Goal: Information Seeking & Learning: Learn about a topic

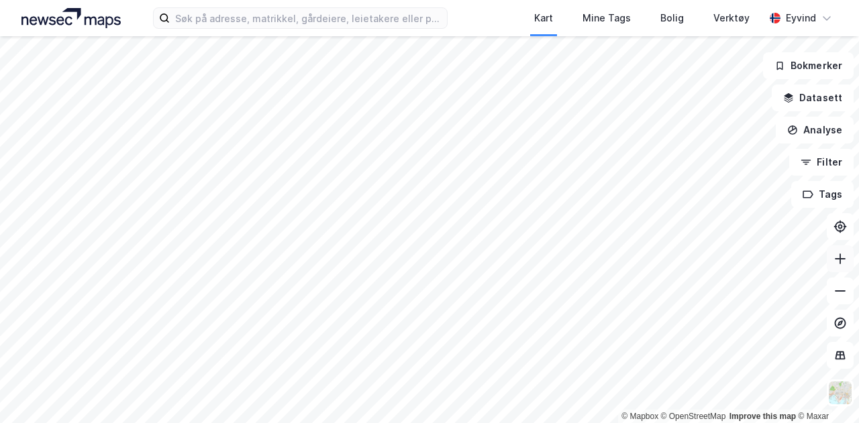
click at [841, 261] on icon at bounding box center [839, 258] width 13 height 13
click at [847, 253] on button at bounding box center [840, 259] width 27 height 27
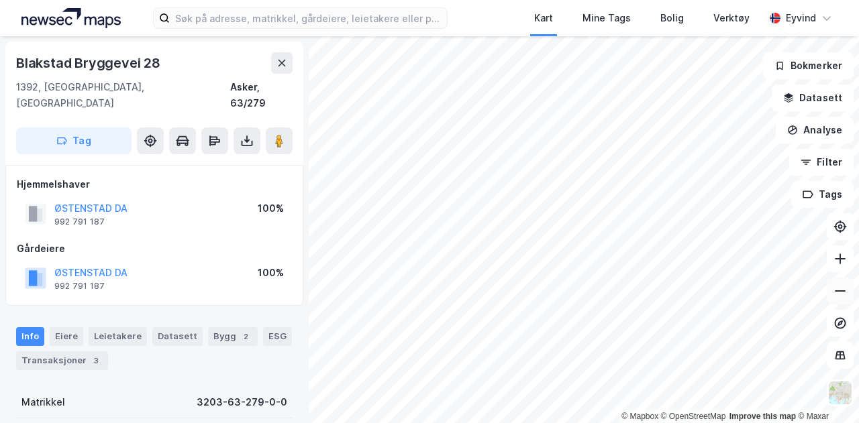
click at [835, 296] on icon at bounding box center [839, 290] width 13 height 13
click at [840, 269] on button at bounding box center [840, 259] width 27 height 27
click at [848, 258] on button at bounding box center [840, 259] width 27 height 27
click at [827, 158] on button "Filter" at bounding box center [821, 162] width 64 height 27
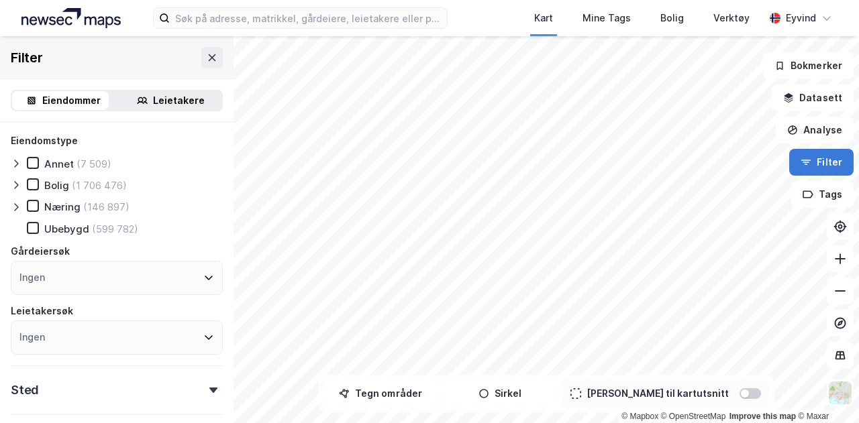
click at [809, 170] on button "Filter" at bounding box center [821, 162] width 64 height 27
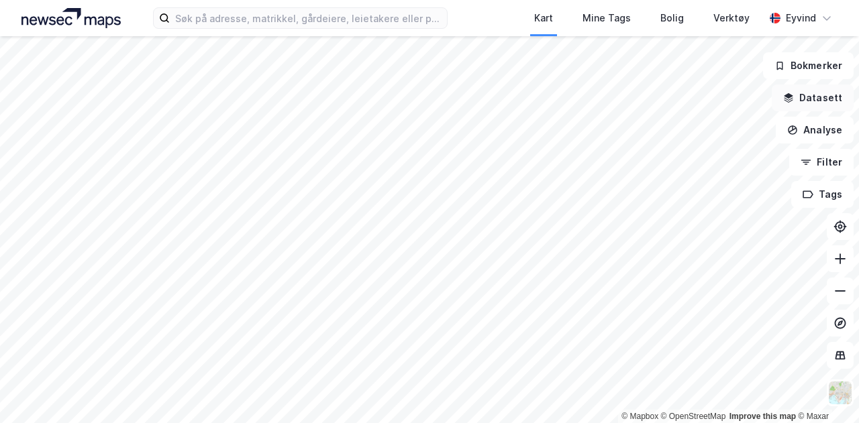
click at [798, 95] on button "Datasett" at bounding box center [813, 98] width 82 height 27
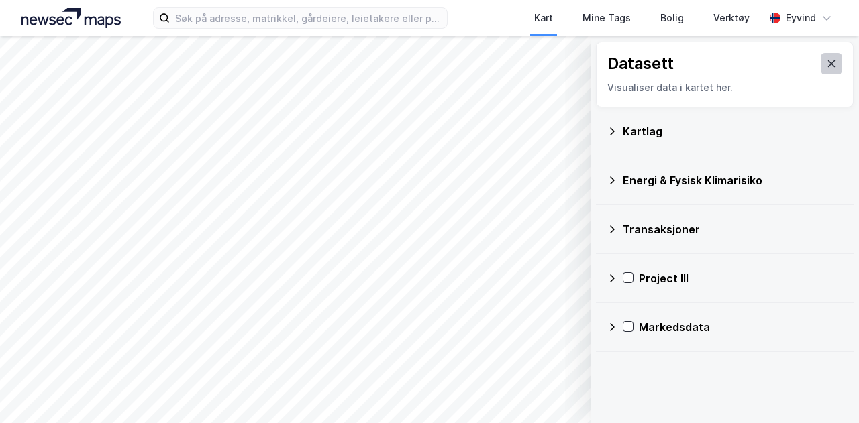
click at [829, 61] on button at bounding box center [831, 63] width 21 height 21
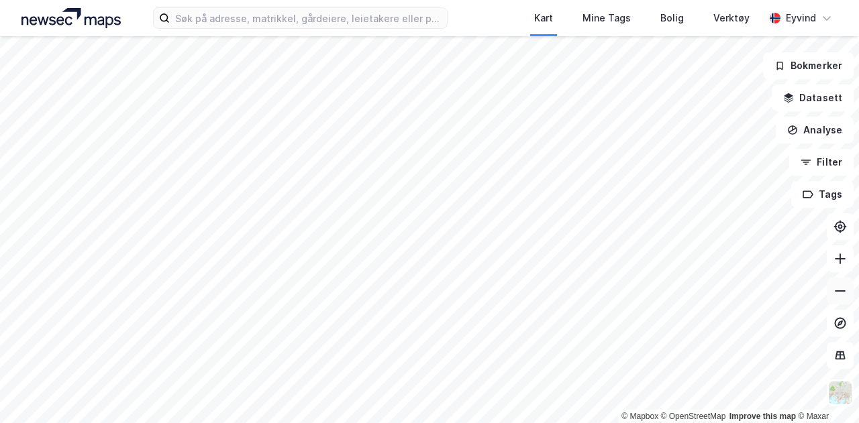
click at [845, 292] on icon at bounding box center [839, 290] width 13 height 13
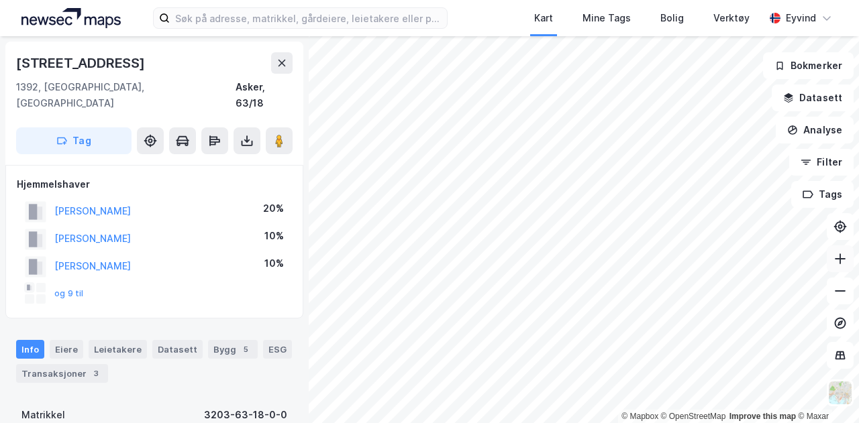
click at [843, 260] on icon at bounding box center [839, 258] width 13 height 13
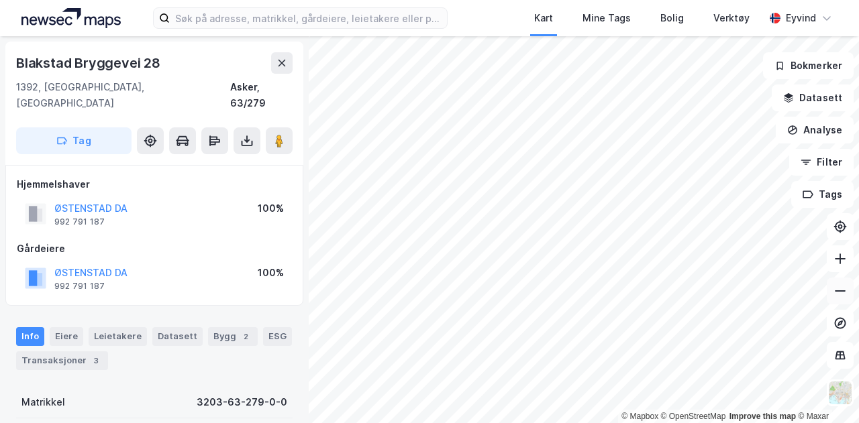
click at [833, 291] on icon at bounding box center [839, 290] width 13 height 13
click at [841, 260] on icon at bounding box center [839, 258] width 13 height 13
click at [841, 261] on icon at bounding box center [839, 258] width 13 height 13
click at [832, 295] on button at bounding box center [840, 291] width 27 height 27
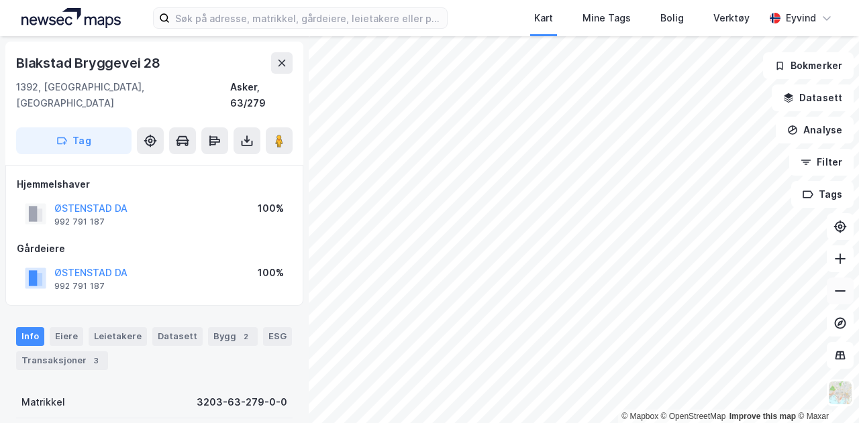
click at [832, 295] on button at bounding box center [840, 291] width 27 height 27
click at [833, 263] on icon at bounding box center [839, 258] width 13 height 13
